Goal: Check status

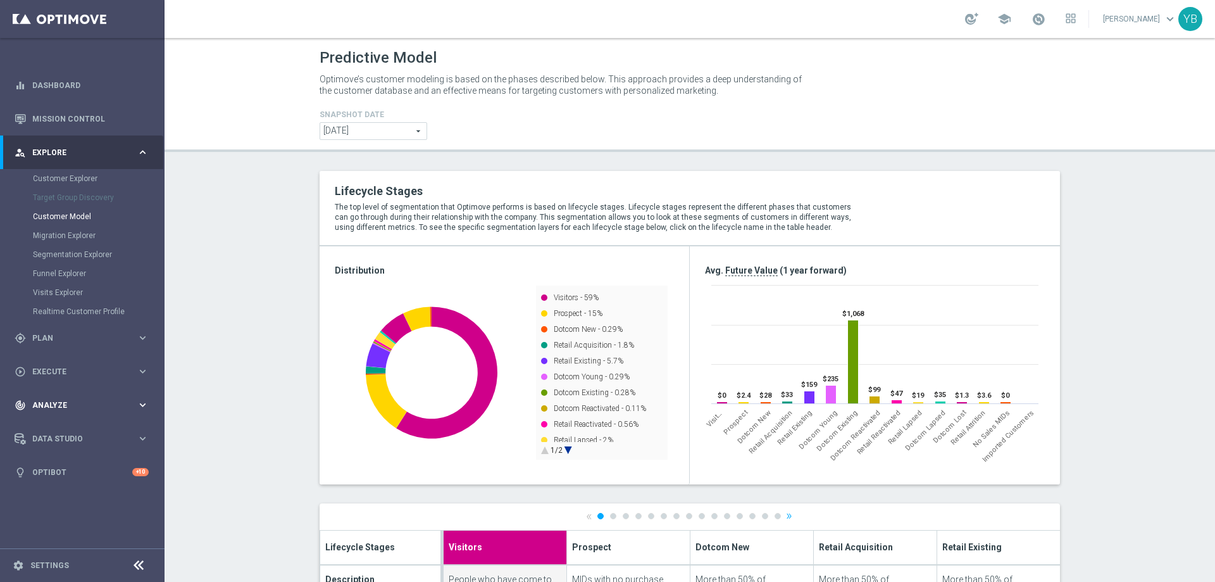
click at [144, 401] on icon "keyboard_arrow_right" at bounding box center [143, 405] width 12 height 12
click at [144, 369] on icon "keyboard_arrow_right" at bounding box center [143, 374] width 12 height 12
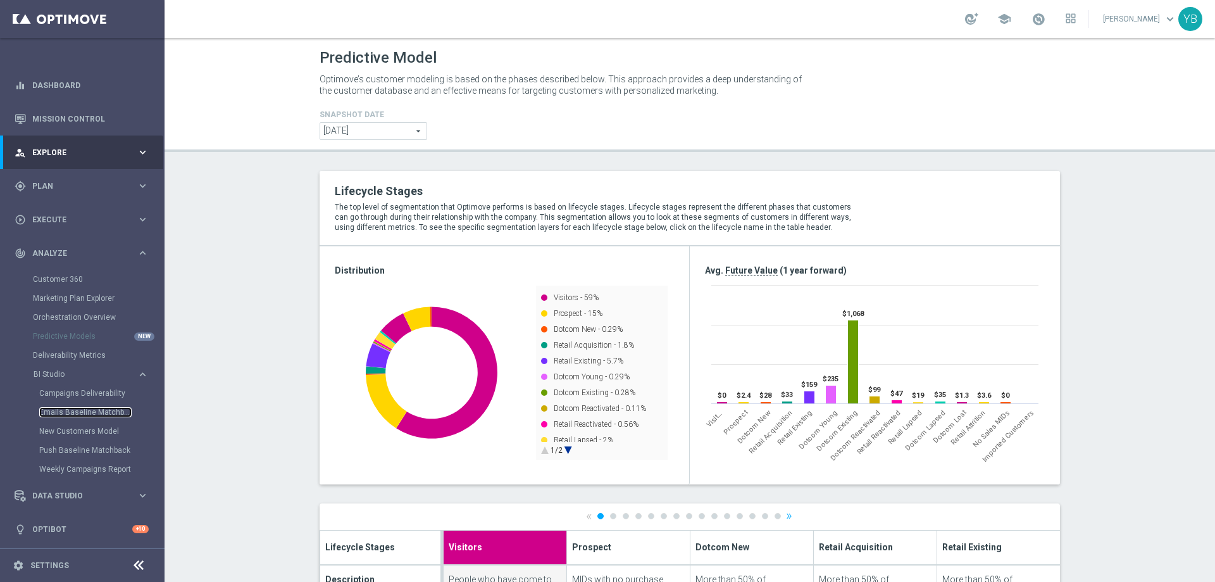
click at [78, 411] on link "Emails Baseline Matchback" at bounding box center [85, 412] width 92 height 10
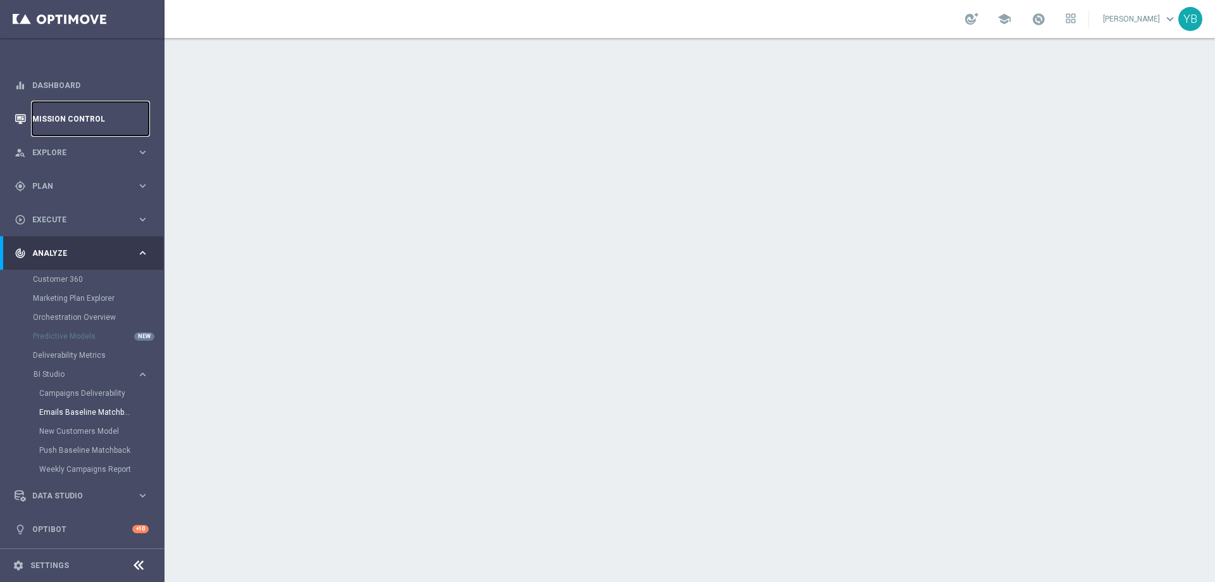
click at [103, 115] on link "Mission Control" at bounding box center [90, 119] width 116 height 34
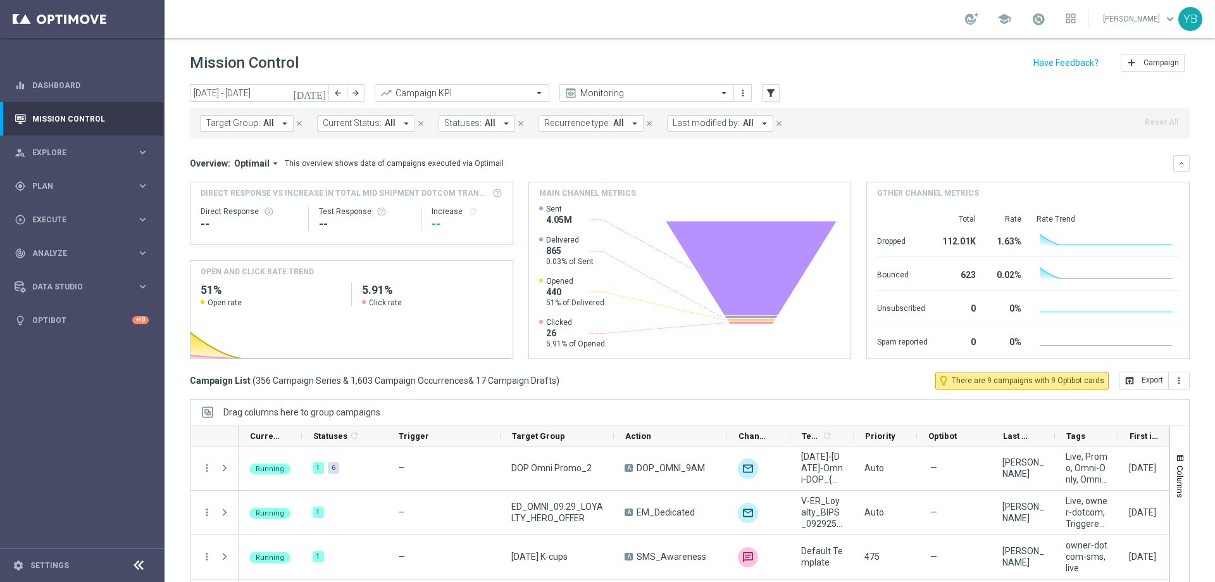
click at [325, 94] on icon "[DATE]" at bounding box center [310, 92] width 34 height 11
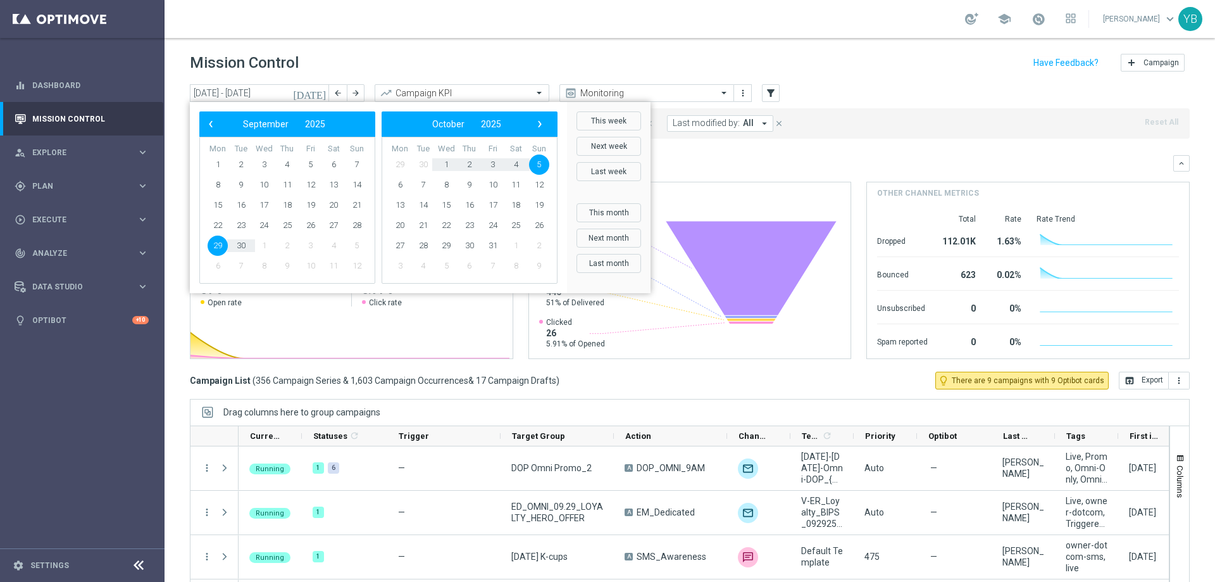
click at [215, 247] on span "29" at bounding box center [218, 245] width 20 height 20
type input "[DATE] - [DATE]"
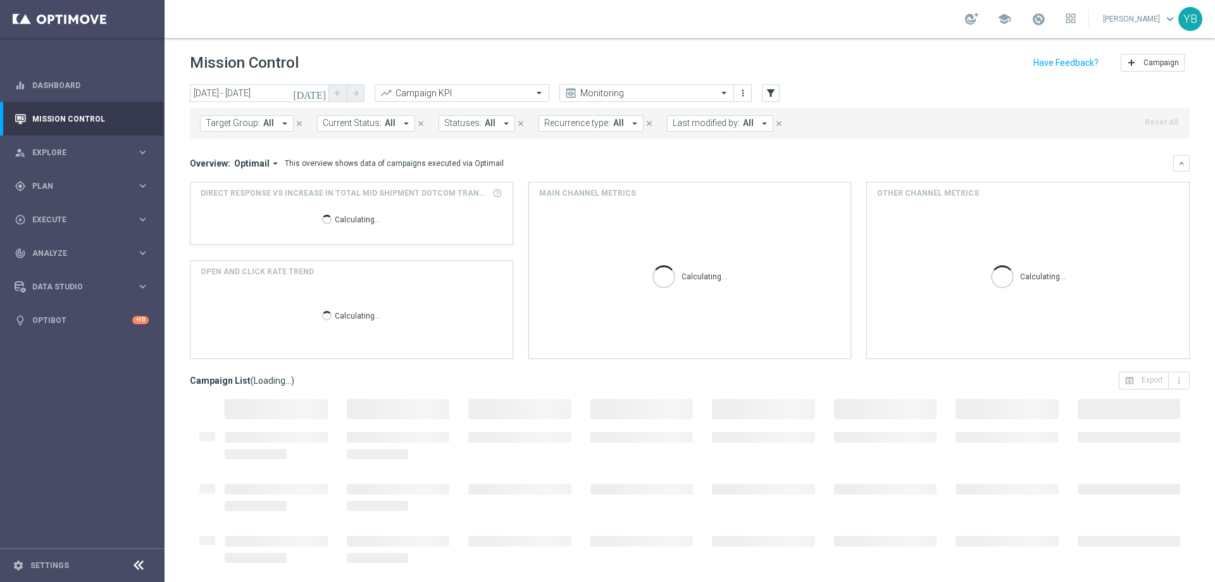
click at [273, 161] on icon "arrow_drop_down" at bounding box center [275, 163] width 11 height 11
click at [242, 187] on div "Analysis" at bounding box center [246, 183] width 76 height 18
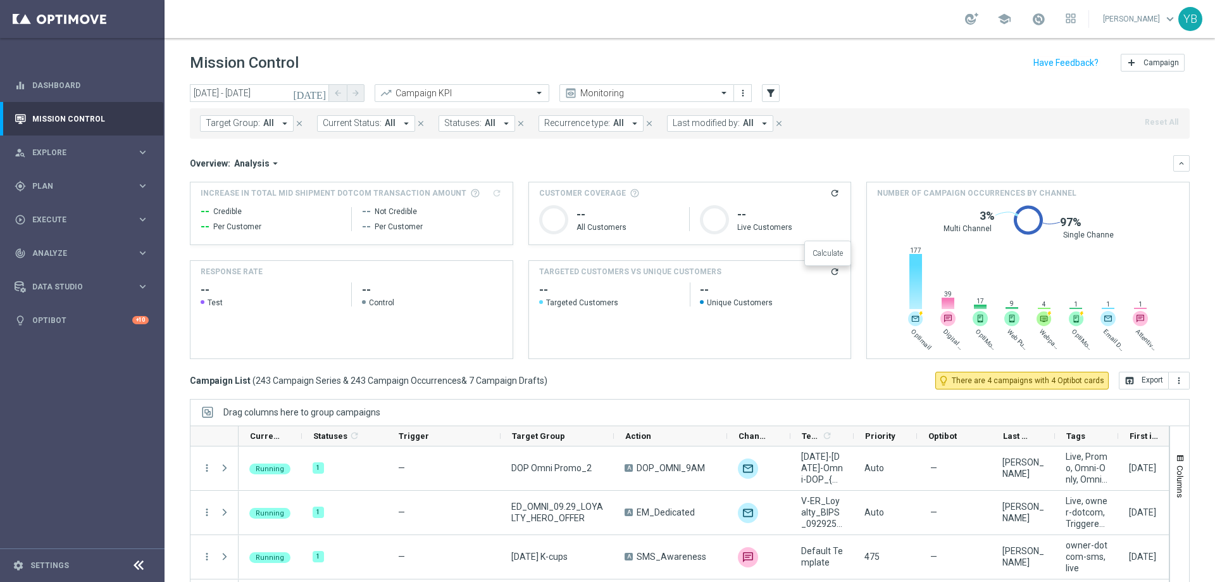
click at [830, 271] on icon "refresh" at bounding box center [835, 271] width 10 height 10
